Goal: Task Accomplishment & Management: Use online tool/utility

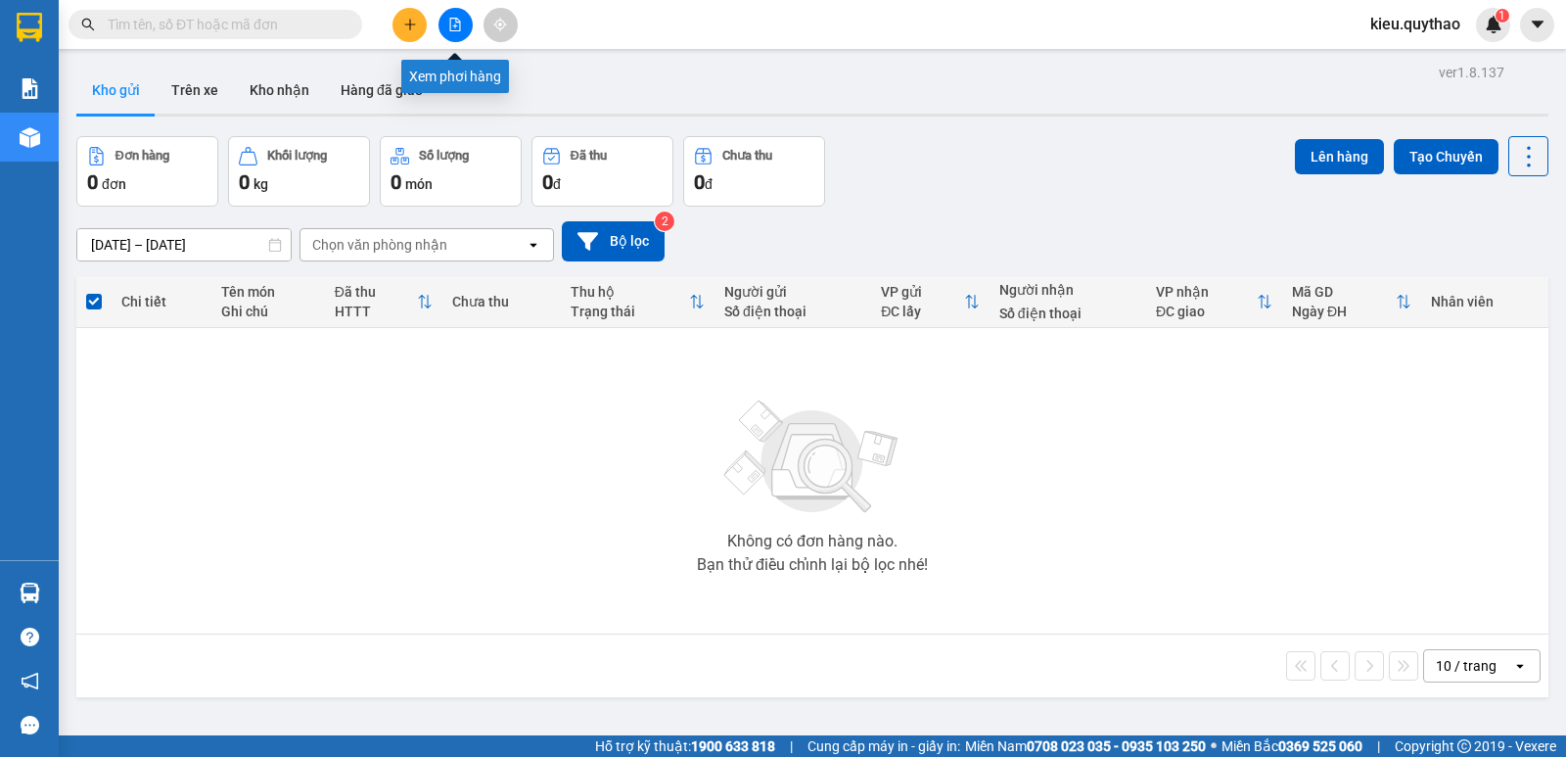
click at [451, 21] on icon "file-add" at bounding box center [455, 25] width 14 height 14
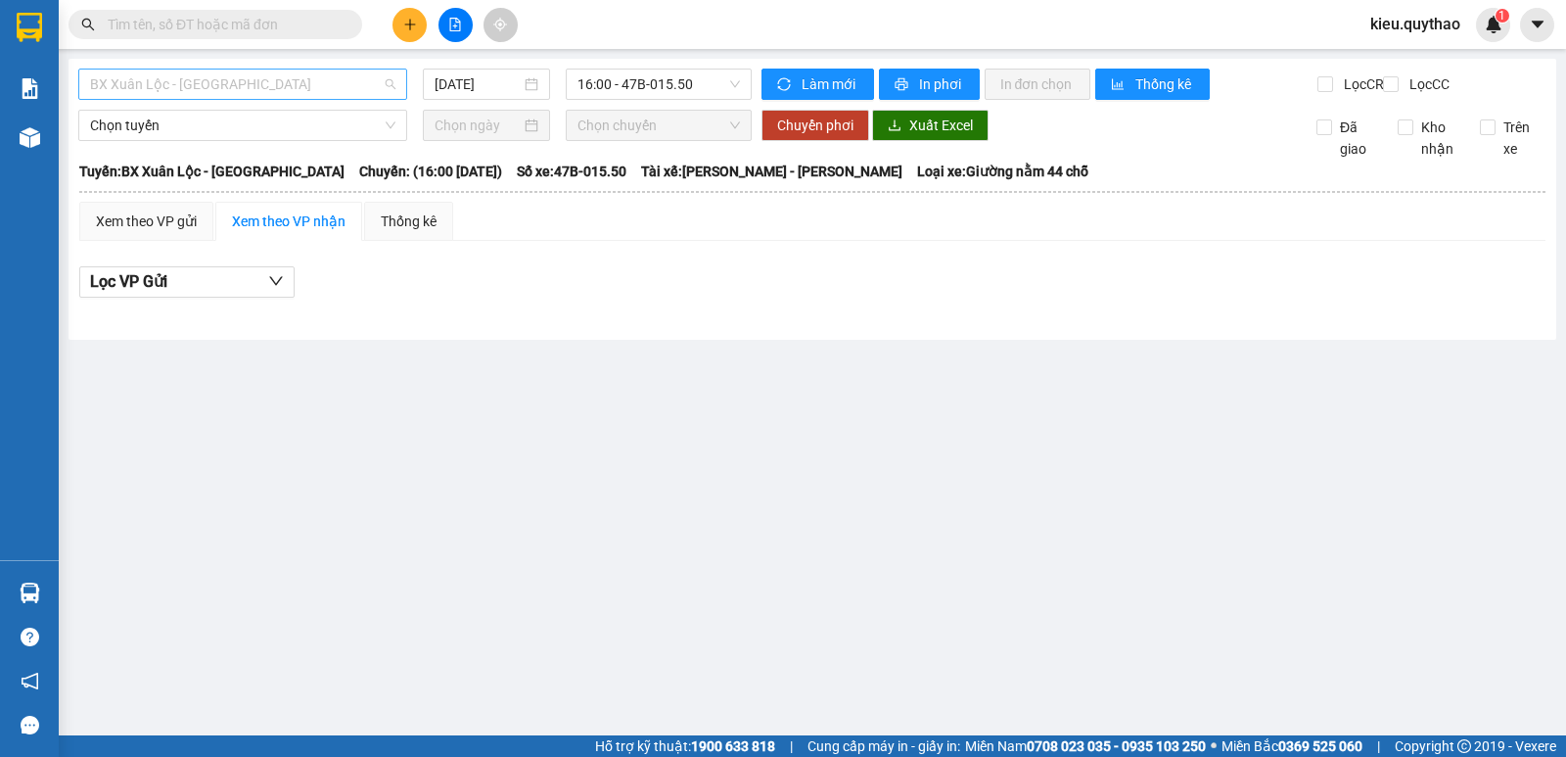
click at [320, 74] on span "BX Xuân Lộc - [GEOGRAPHIC_DATA]" at bounding box center [242, 84] width 305 height 29
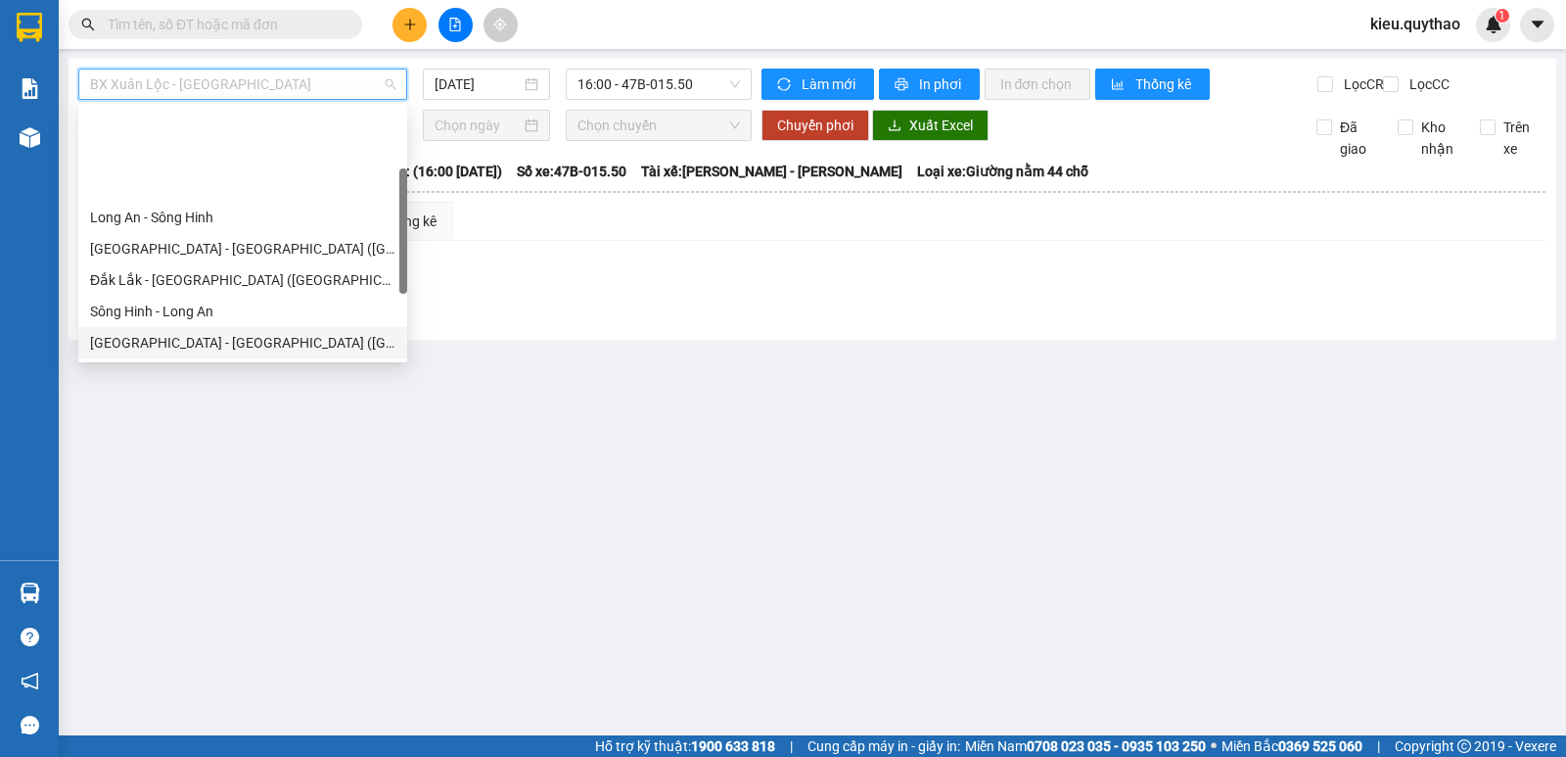
scroll to position [98, 0]
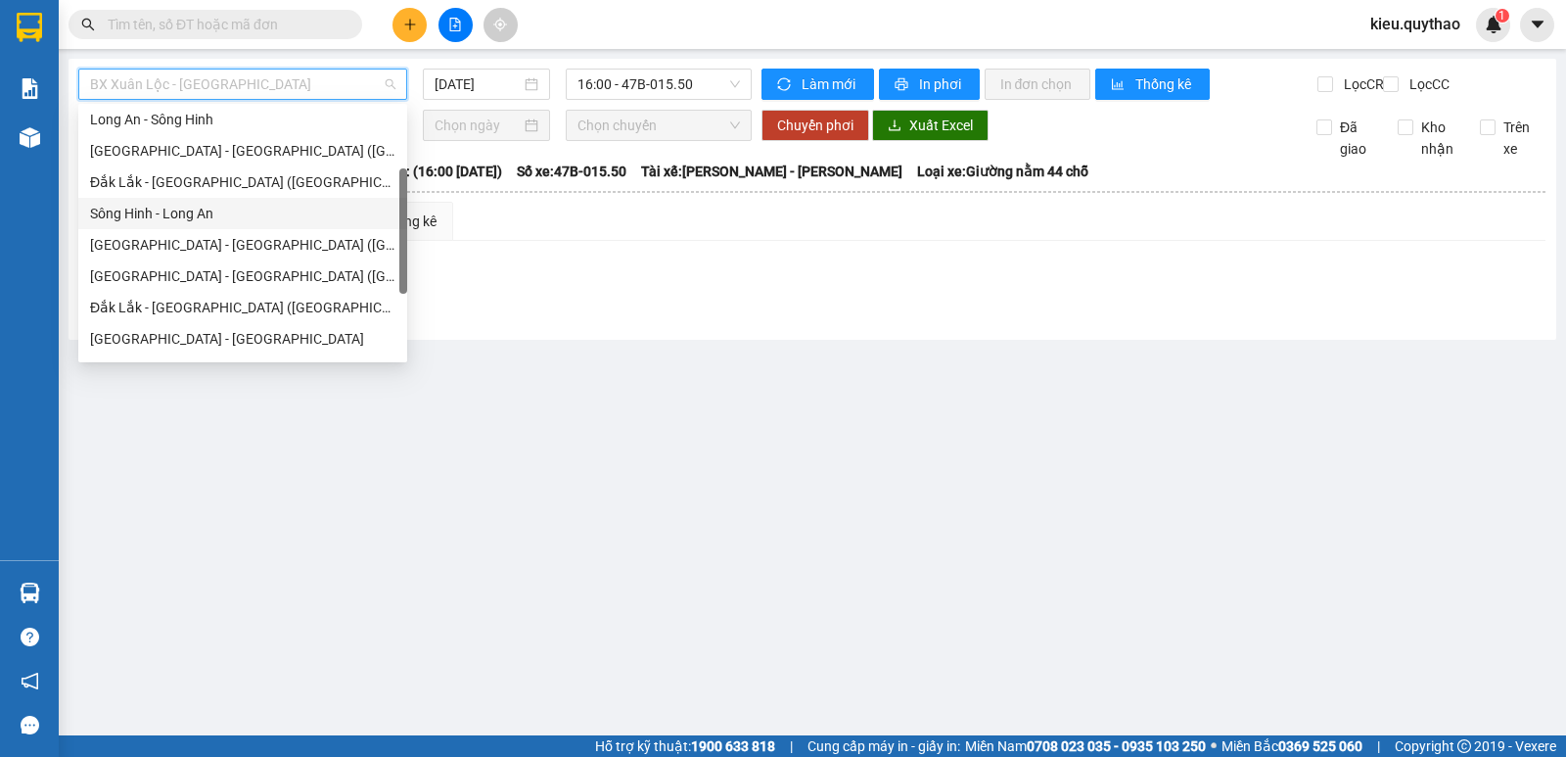
click at [252, 228] on div "Sông Hinh - Long An" at bounding box center [242, 213] width 329 height 31
type input "[DATE]"
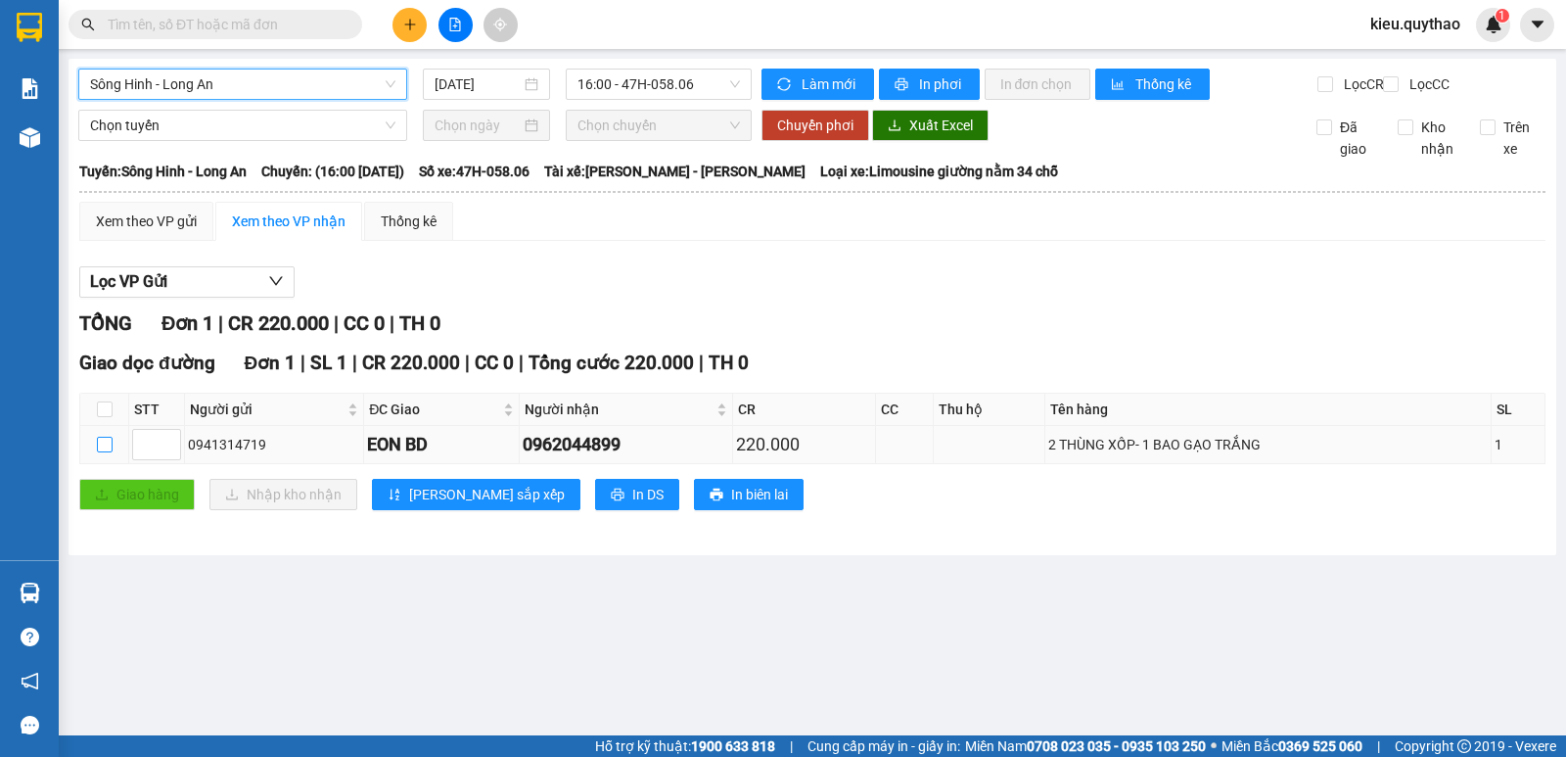
click at [109, 452] on input "checkbox" at bounding box center [105, 445] width 16 height 16
checkbox input "true"
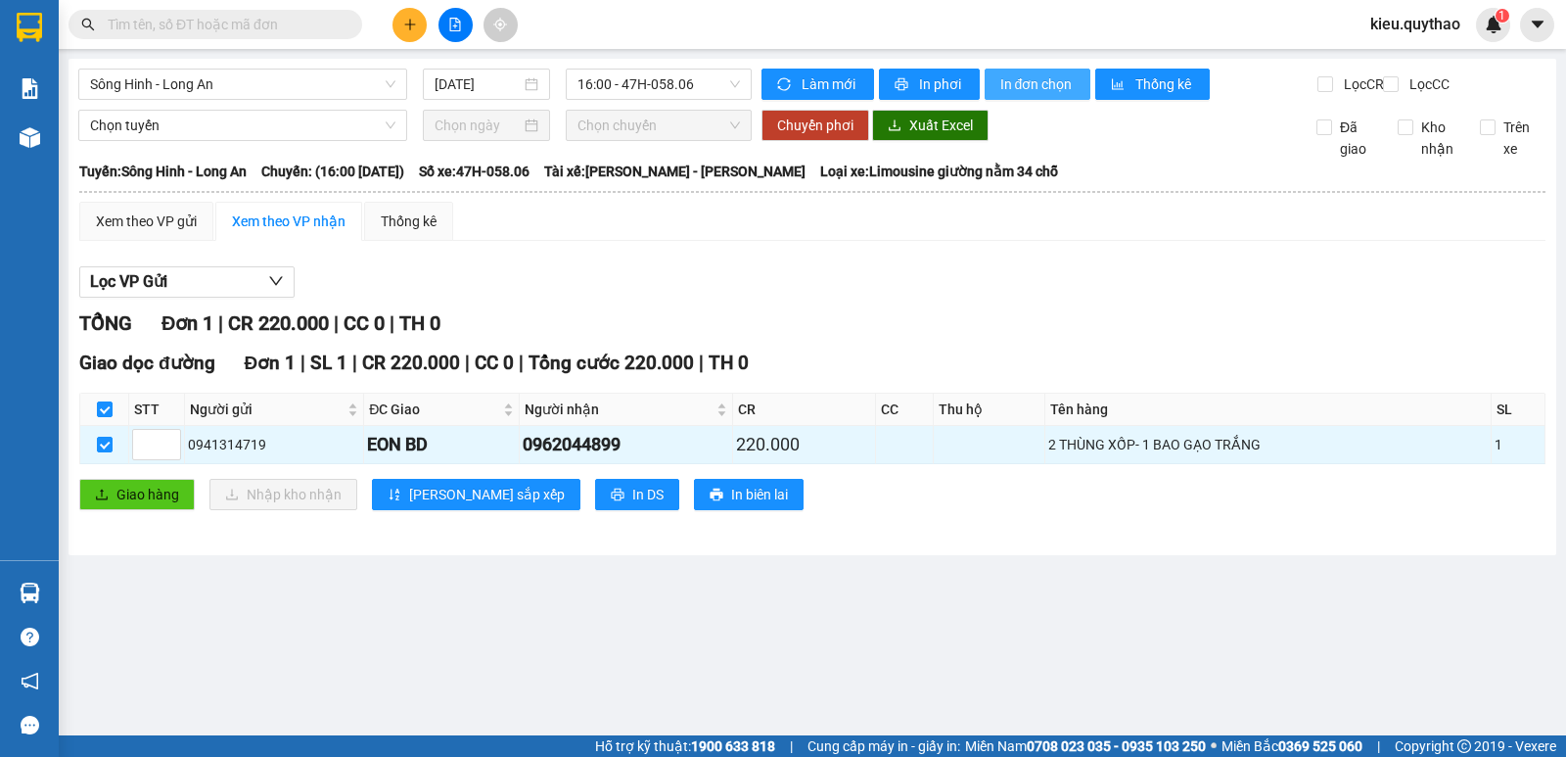
click at [1015, 91] on span "In đơn chọn" at bounding box center [1037, 84] width 75 height 22
click at [322, 25] on input "text" at bounding box center [223, 25] width 231 height 22
drag, startPoint x: 285, startPoint y: 89, endPoint x: 273, endPoint y: 82, distance: 13.6
click at [284, 89] on span "Sông Hinh - Long An" at bounding box center [242, 84] width 305 height 29
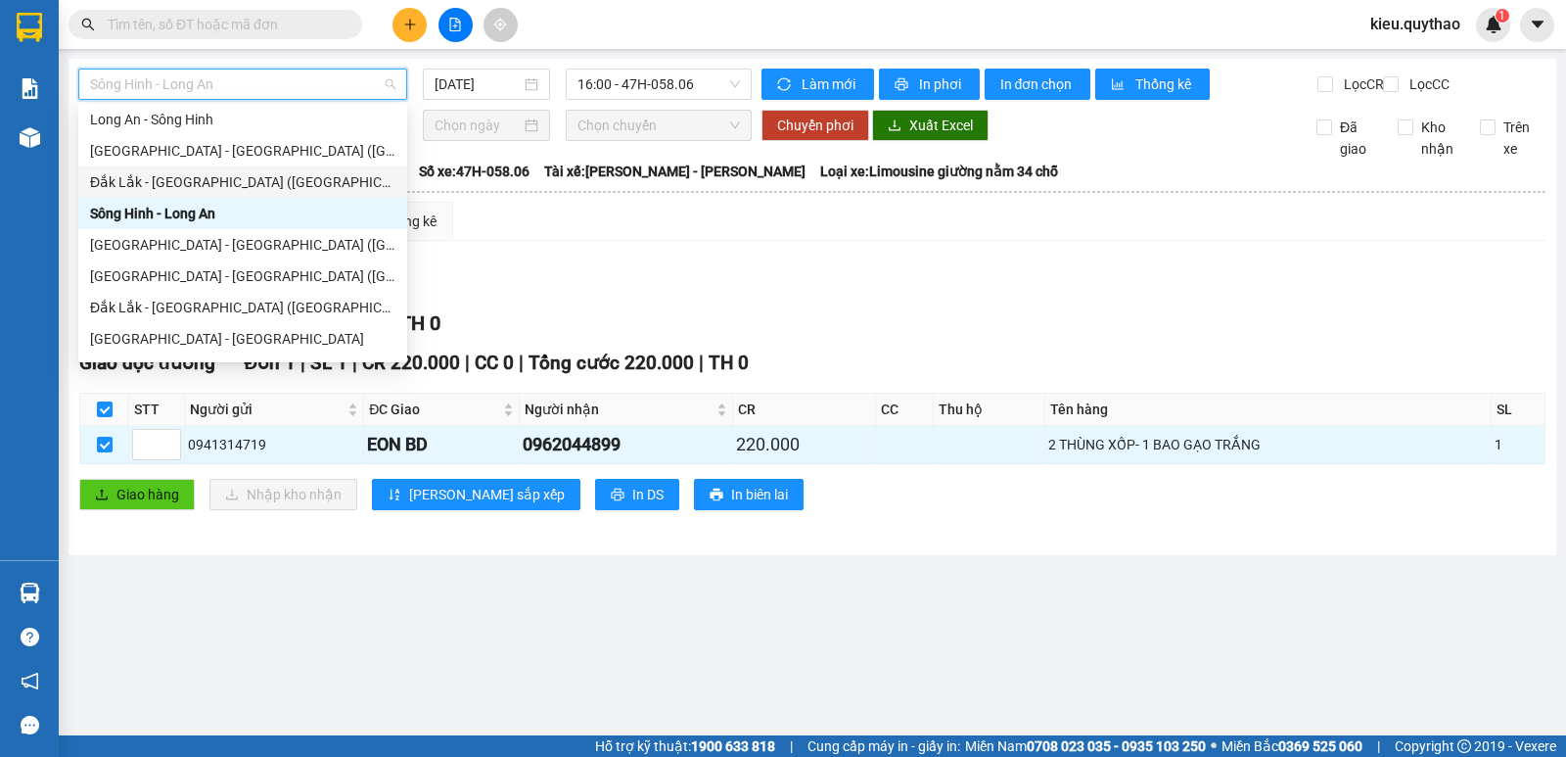
click at [281, 186] on div "Đắk Lắk - [GEOGRAPHIC_DATA] ([GEOGRAPHIC_DATA] mới)" at bounding box center [242, 182] width 305 height 22
type input "[DATE]"
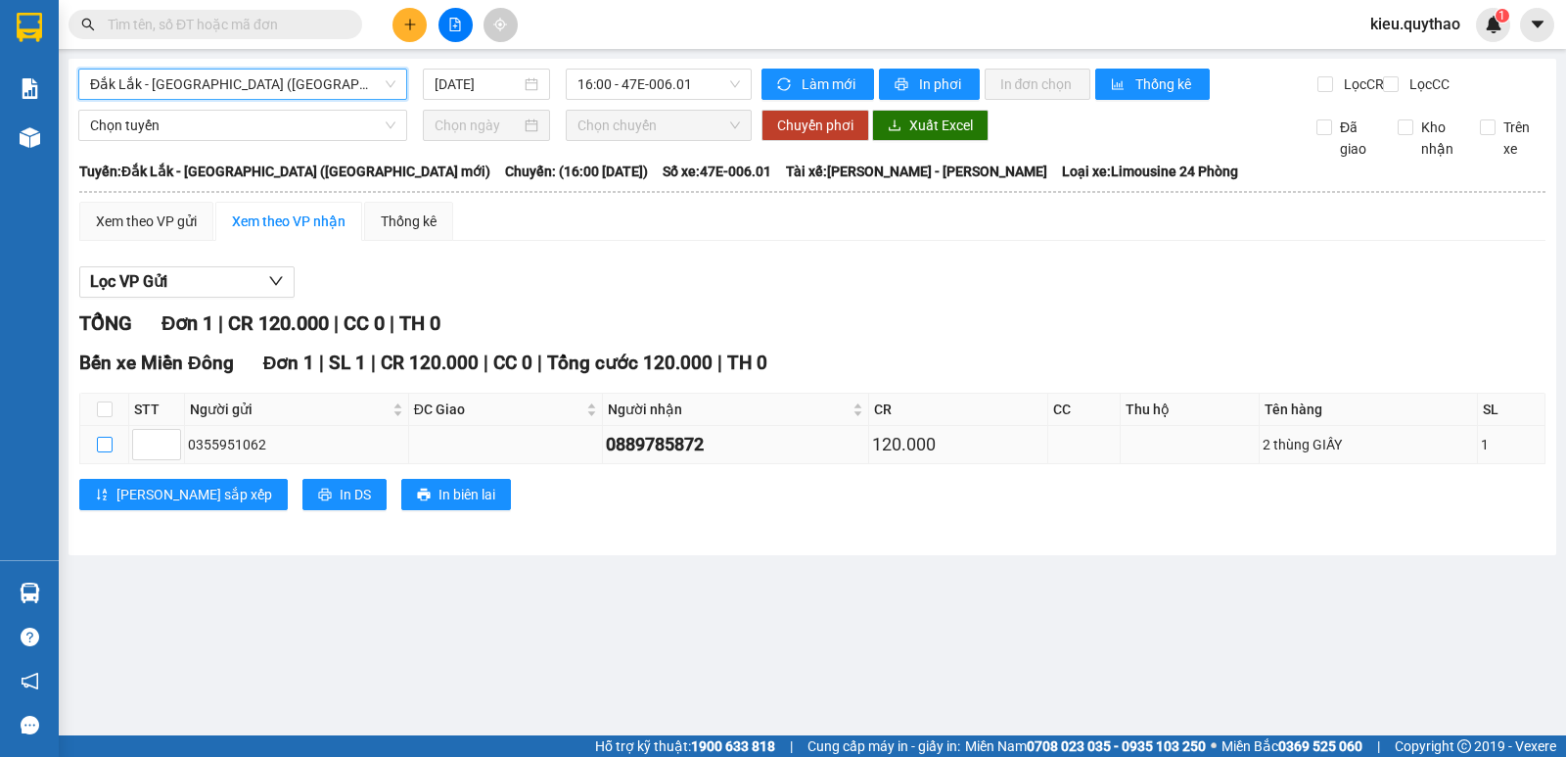
click at [101, 452] on input "checkbox" at bounding box center [105, 445] width 16 height 16
checkbox input "true"
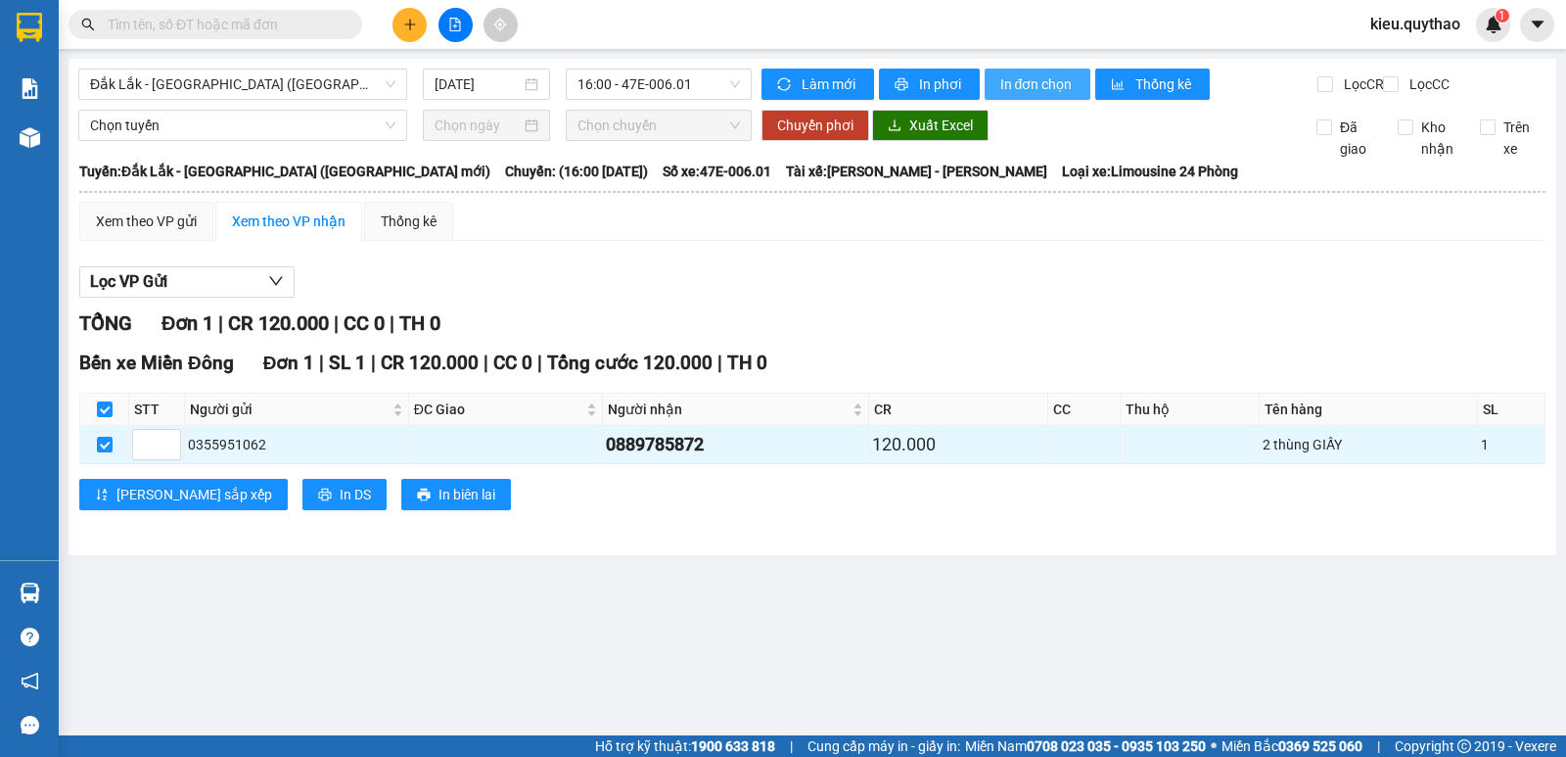
click at [1041, 85] on span "In đơn chọn" at bounding box center [1037, 84] width 75 height 22
